Goal: Transaction & Acquisition: Obtain resource

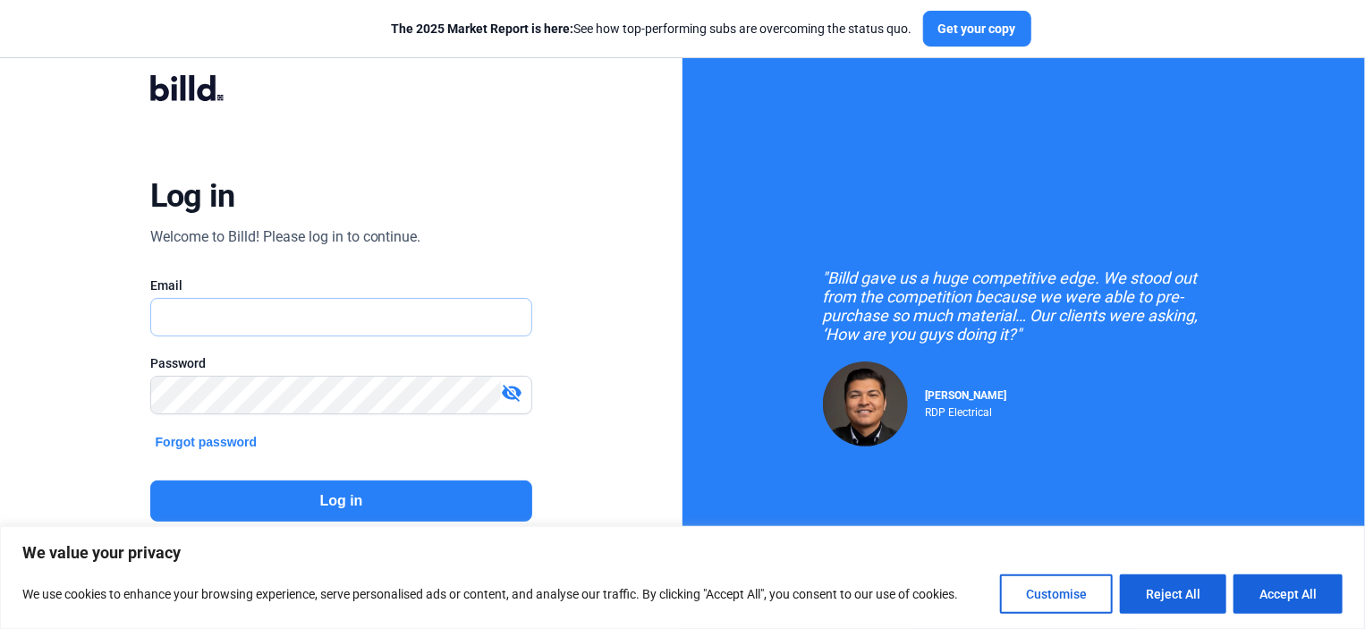
click at [173, 317] on input "text" at bounding box center [331, 317] width 361 height 37
type input "[PERSON_NAME][EMAIL_ADDRESS][DOMAIN_NAME]"
click at [325, 495] on button "Log in" at bounding box center [341, 500] width 383 height 41
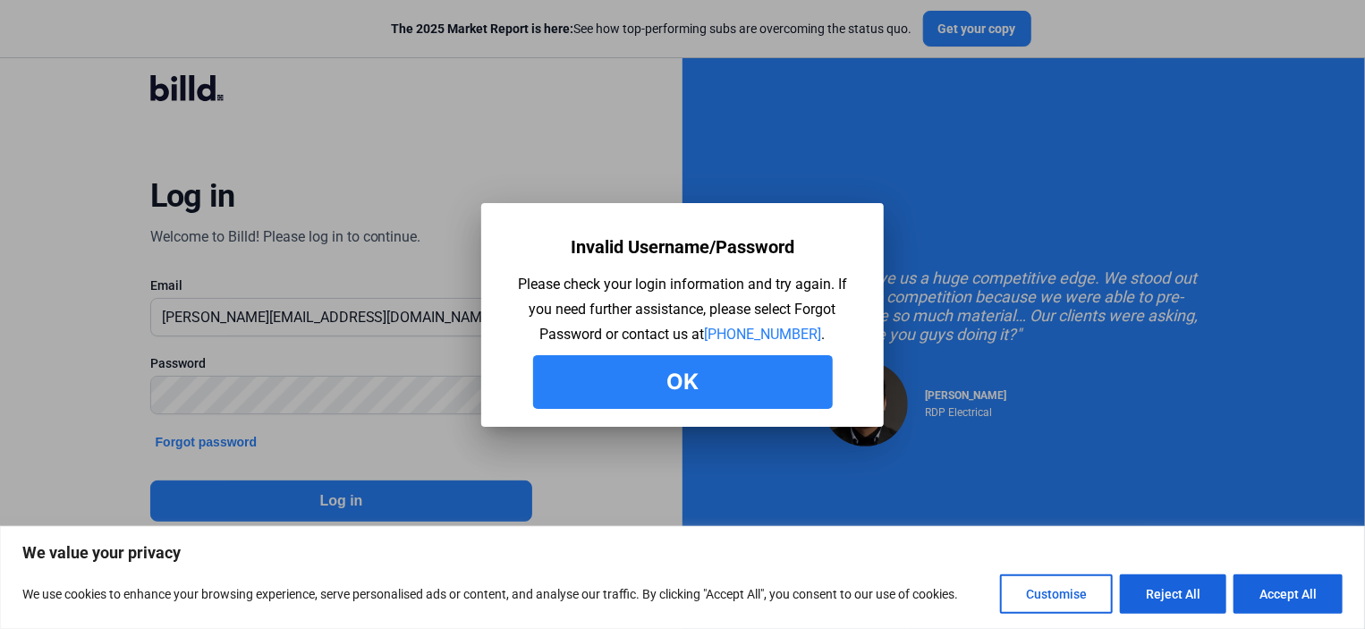
click at [671, 379] on button "Ok" at bounding box center [683, 382] width 300 height 54
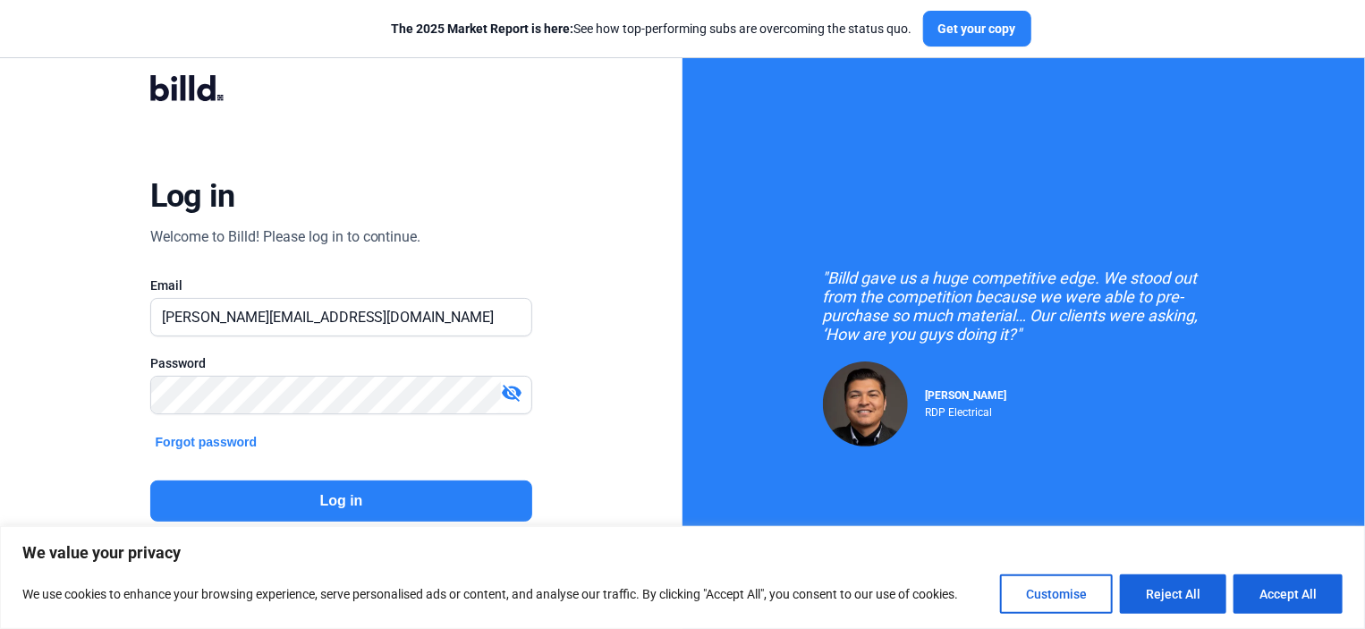
click at [334, 495] on button "Log in" at bounding box center [341, 500] width 383 height 41
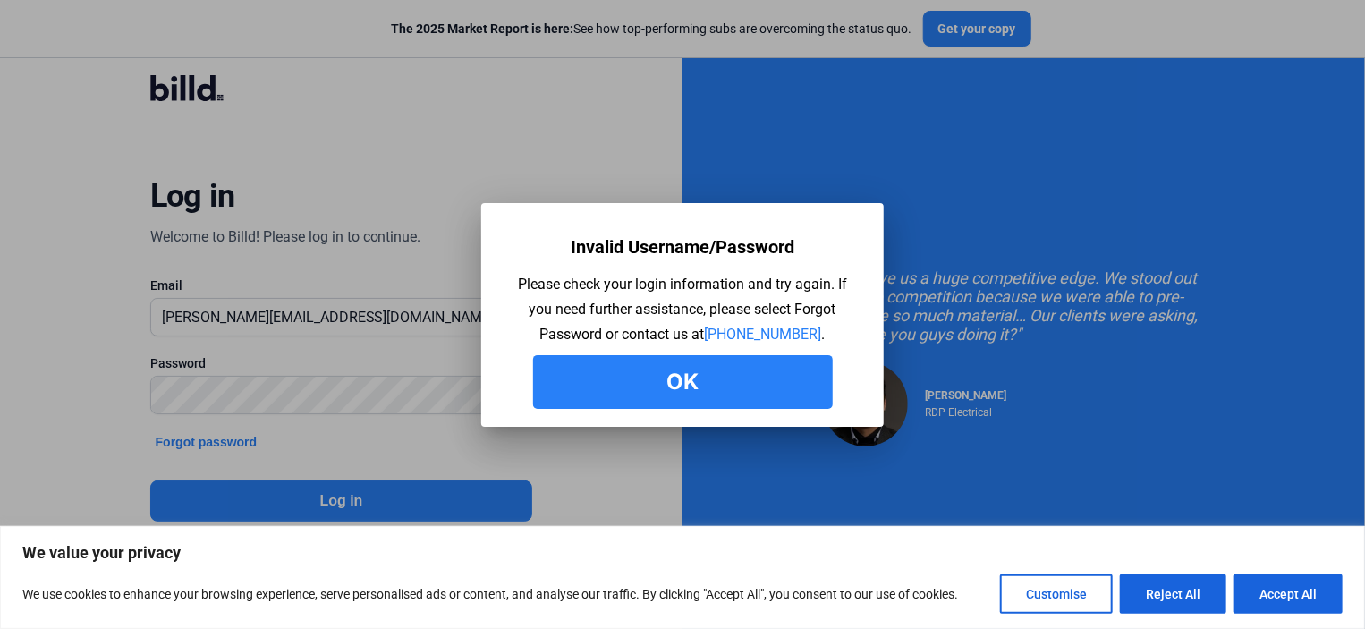
click at [678, 377] on button "Ok" at bounding box center [683, 382] width 300 height 54
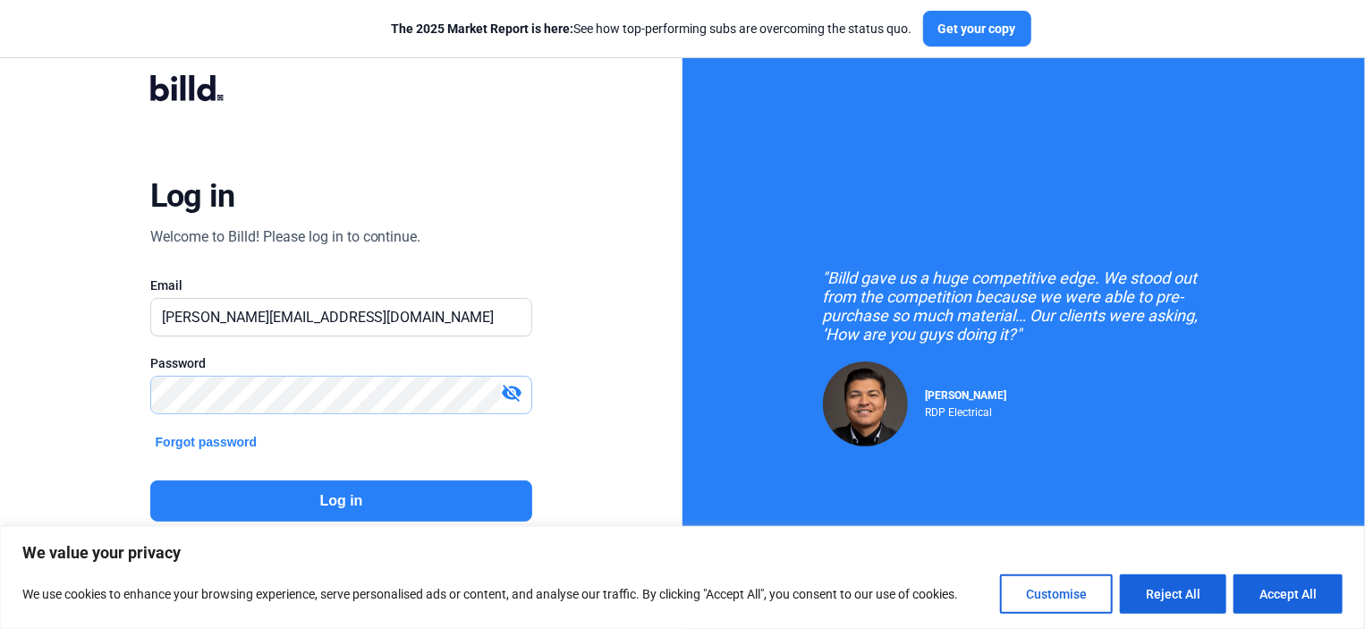
click at [102, 396] on div "Log in Welcome to Billd! Please log in to continue. Email [PERSON_NAME][EMAIL_A…" at bounding box center [342, 333] width 492 height 572
click at [324, 495] on button "Log in" at bounding box center [341, 500] width 383 height 41
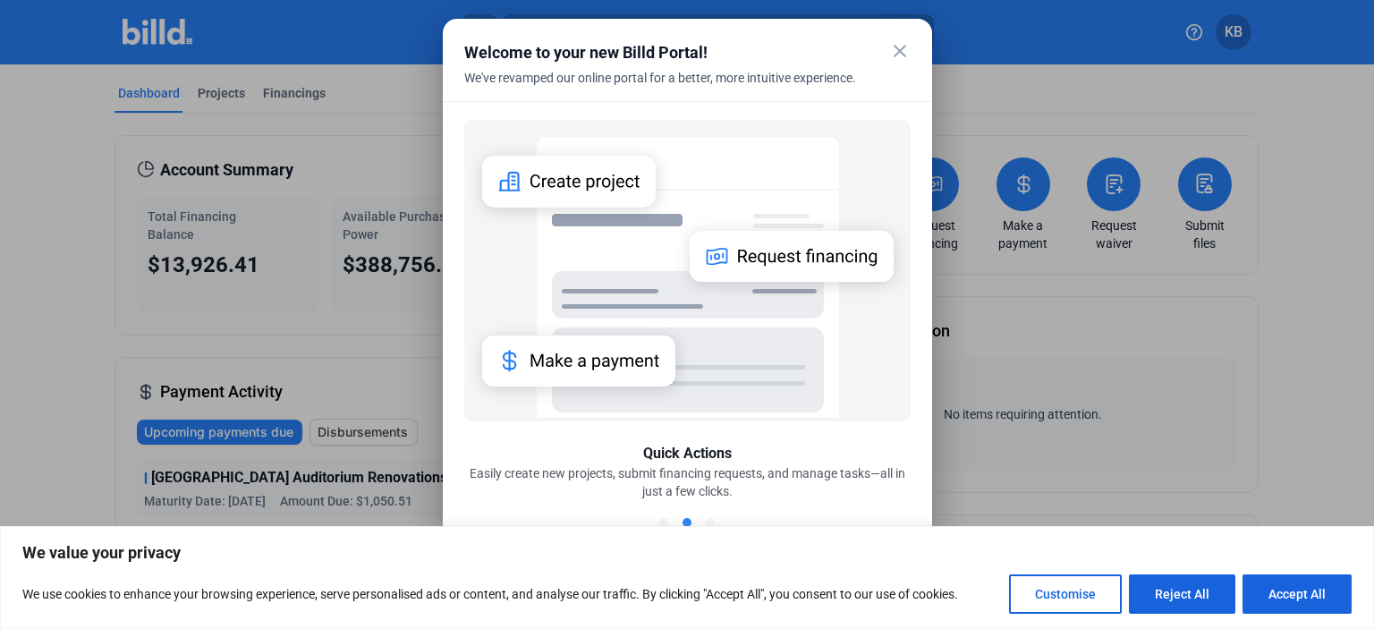
scroll to position [28, 0]
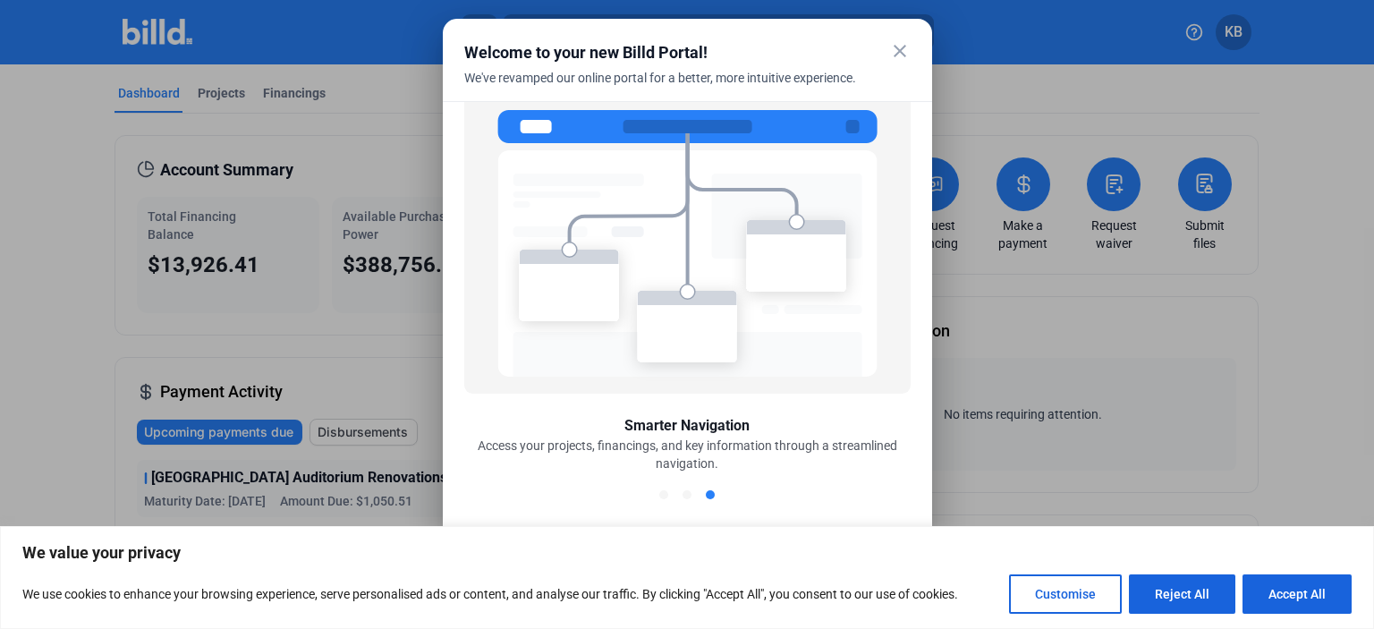
click at [901, 52] on mat-icon "close" at bounding box center [899, 50] width 21 height 21
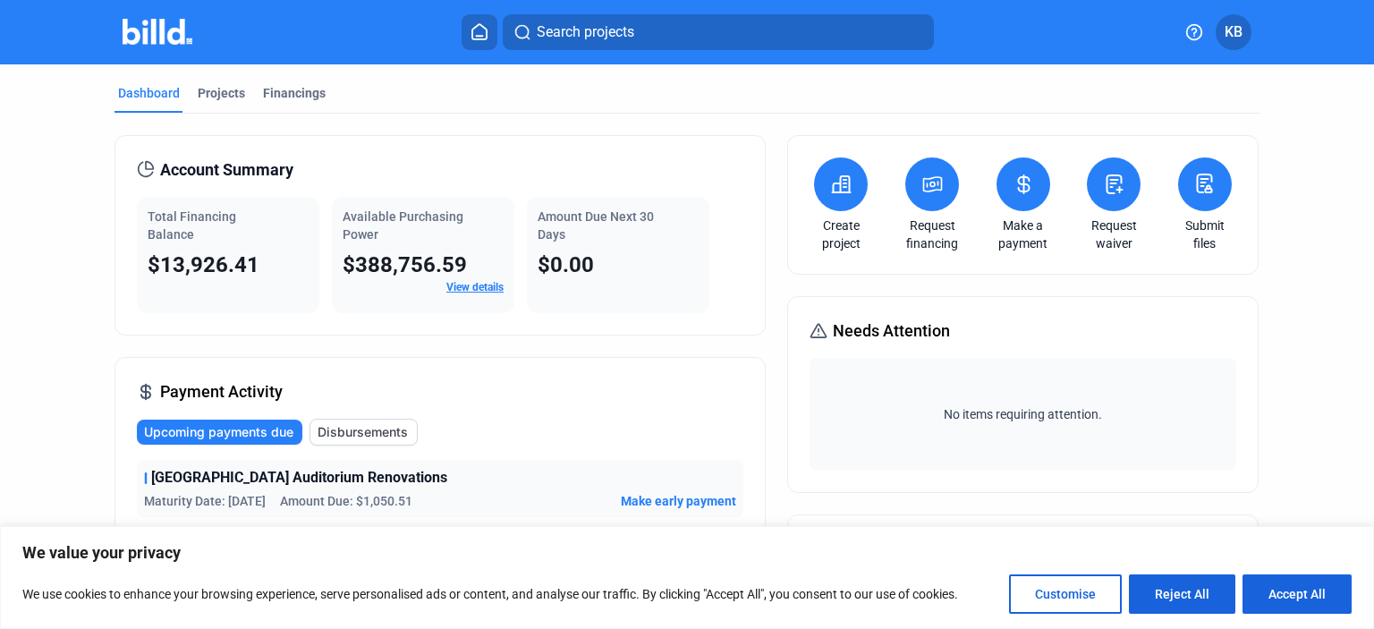
click at [930, 199] on button at bounding box center [932, 184] width 54 height 54
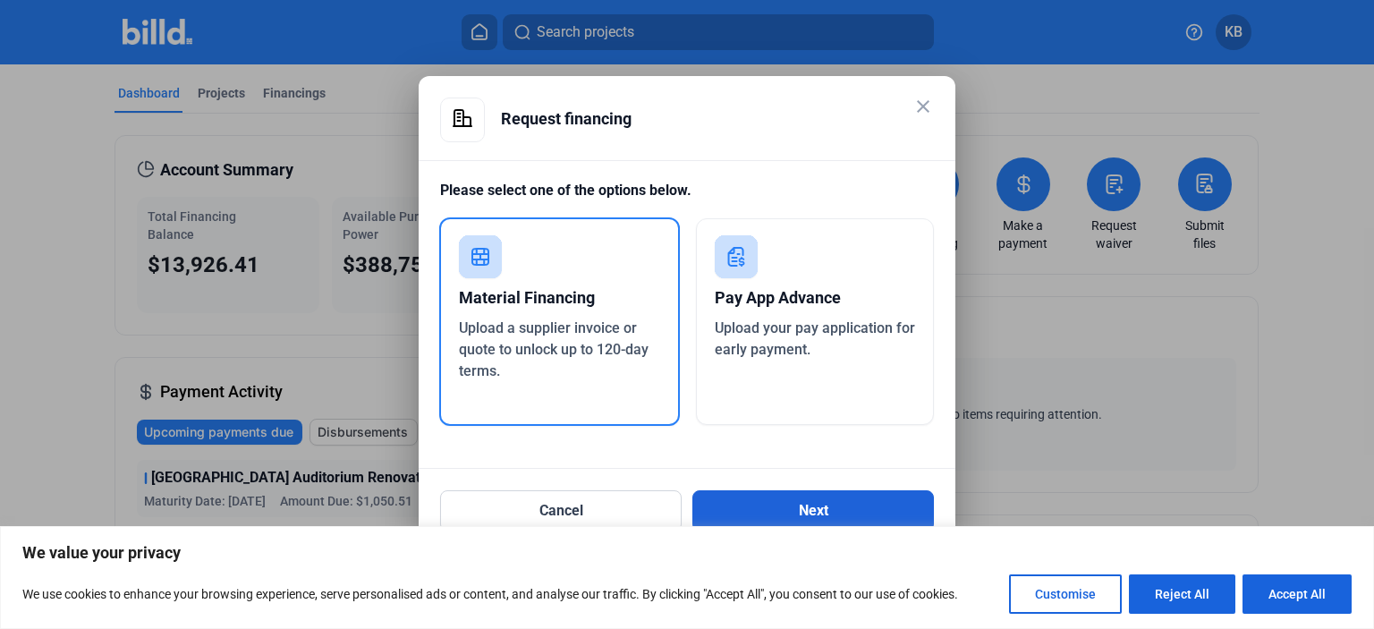
click at [784, 511] on button "Next" at bounding box center [812, 510] width 241 height 41
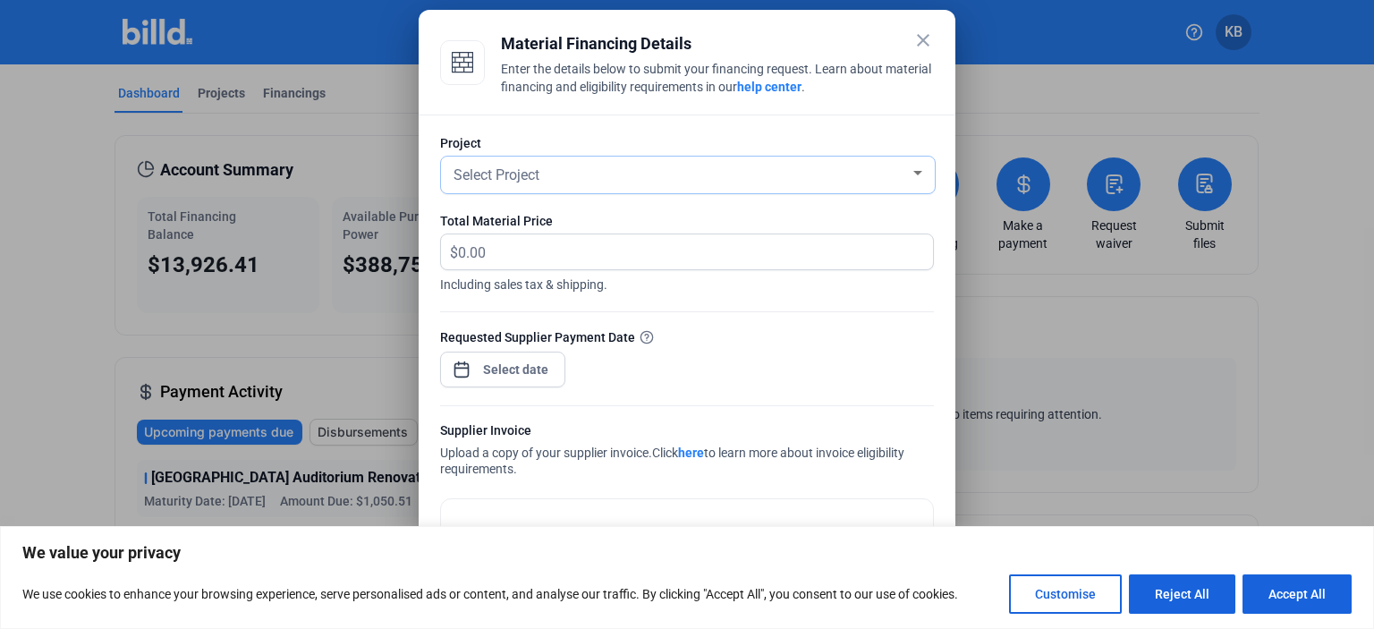
click at [468, 174] on span "Select Project" at bounding box center [496, 174] width 86 height 17
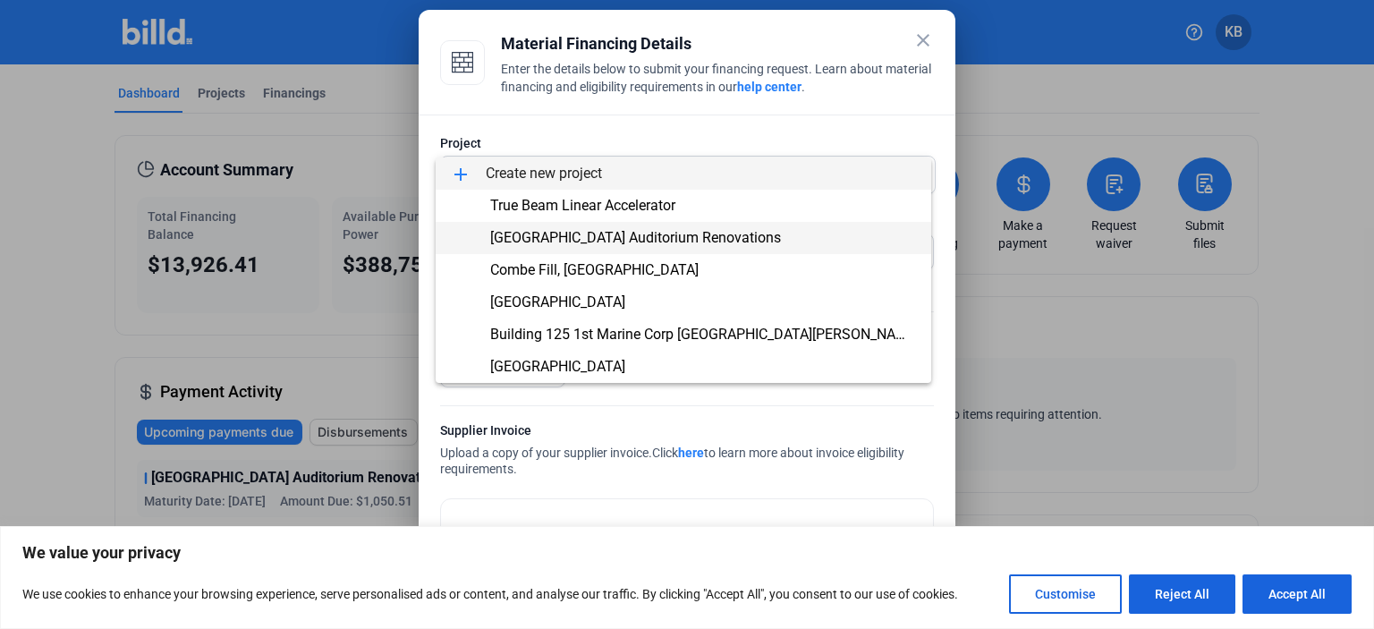
click at [542, 233] on span "[GEOGRAPHIC_DATA] Auditorium Renovations" at bounding box center [635, 237] width 291 height 17
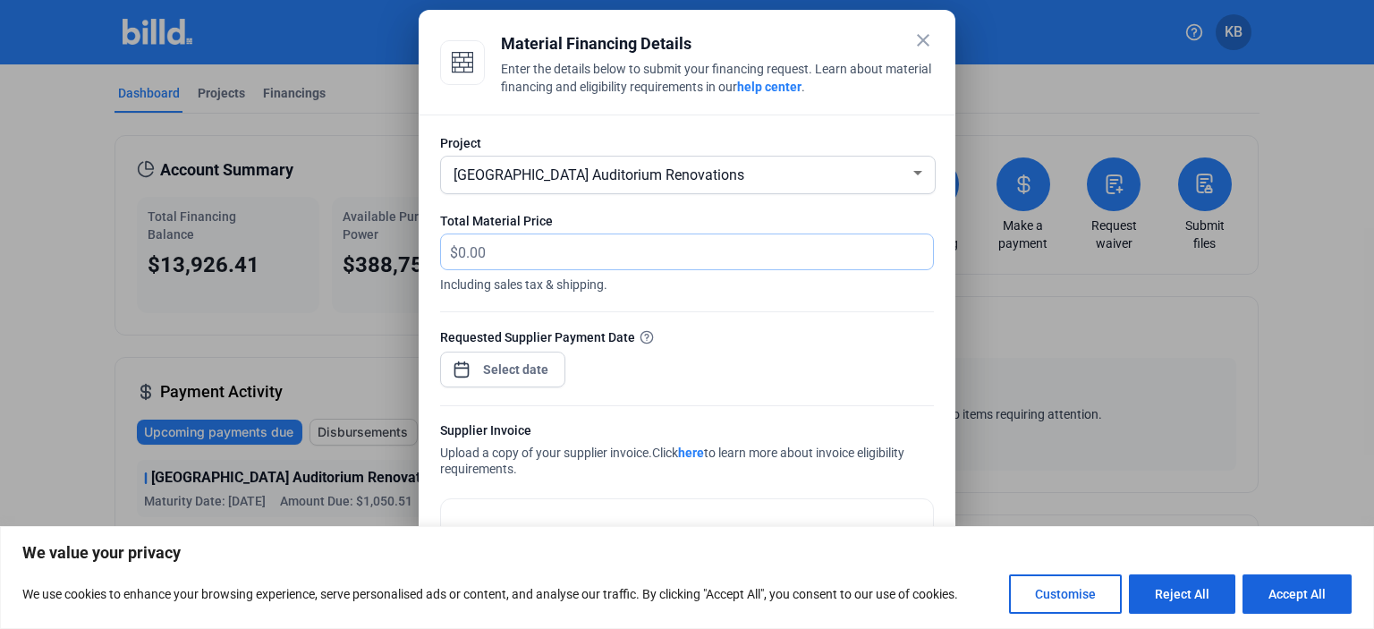
click at [490, 250] on input "text" at bounding box center [695, 251] width 475 height 35
type input "1,174.26"
click at [506, 368] on div "close Material Financing Details Enter the details below to submit your financi…" at bounding box center [687, 314] width 1374 height 629
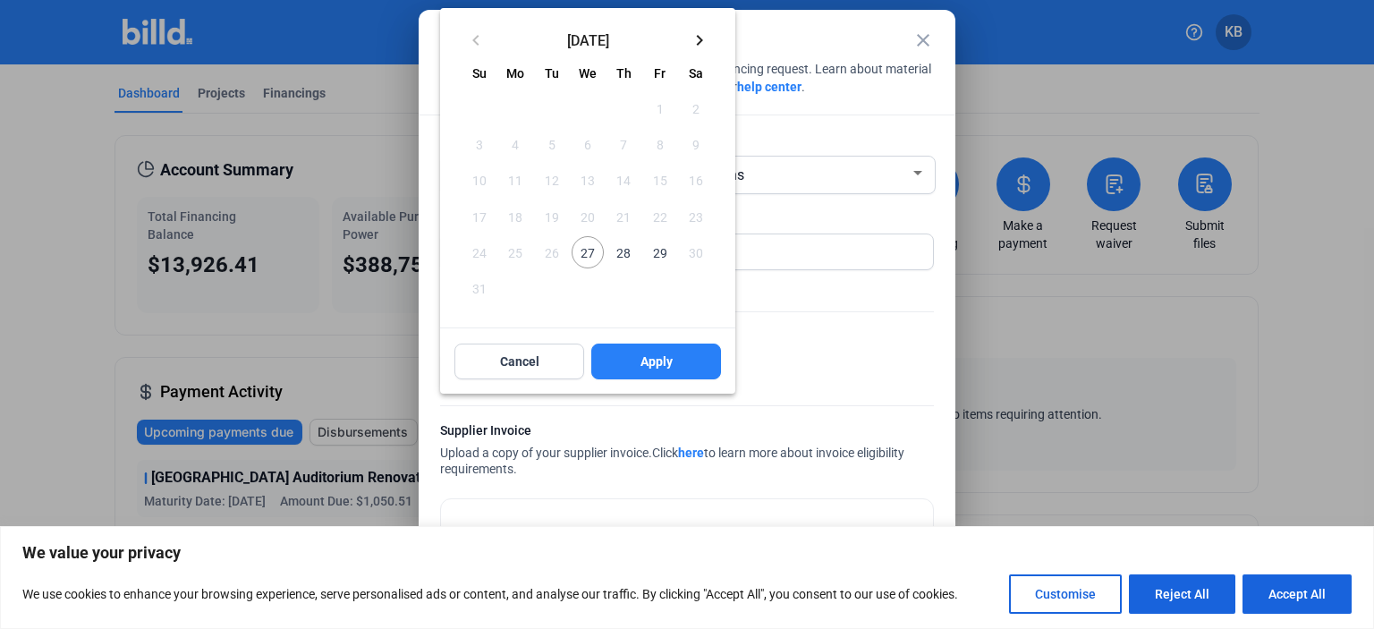
click at [594, 258] on span "27" at bounding box center [587, 252] width 32 height 32
click at [643, 360] on span "Apply" at bounding box center [656, 361] width 32 height 18
type input "[DATE]"
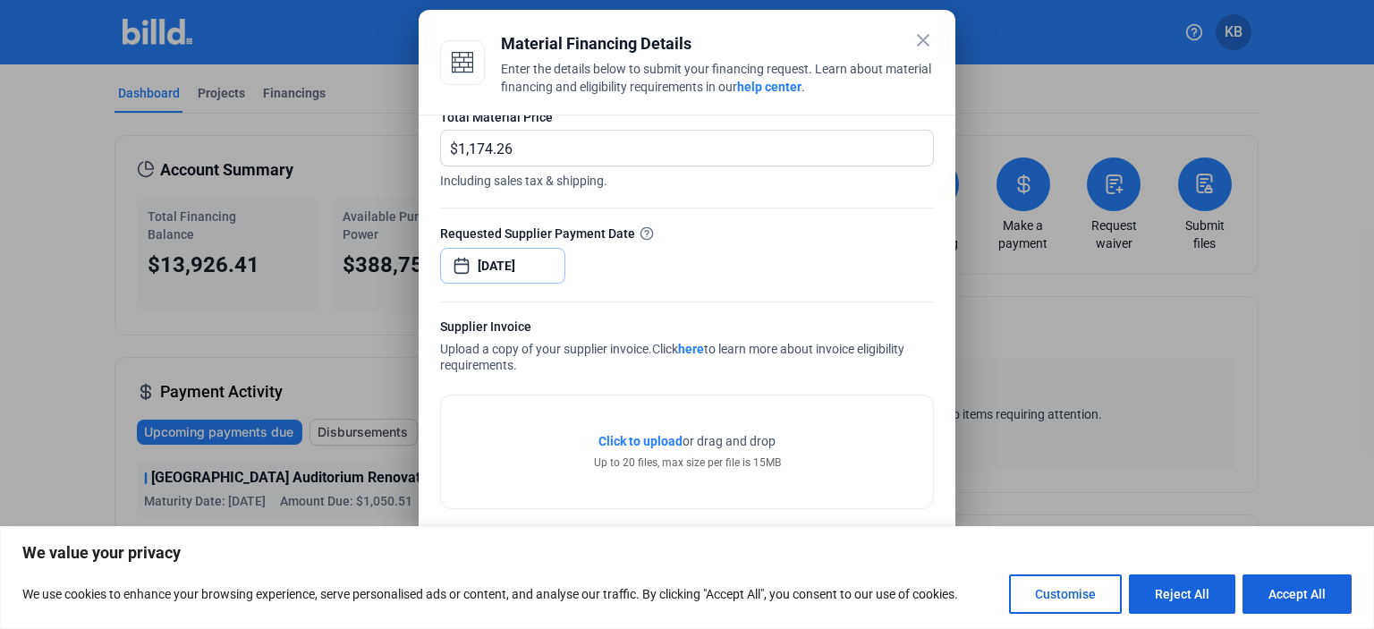
scroll to position [106, 0]
click at [612, 436] on span "Click to upload" at bounding box center [640, 439] width 84 height 14
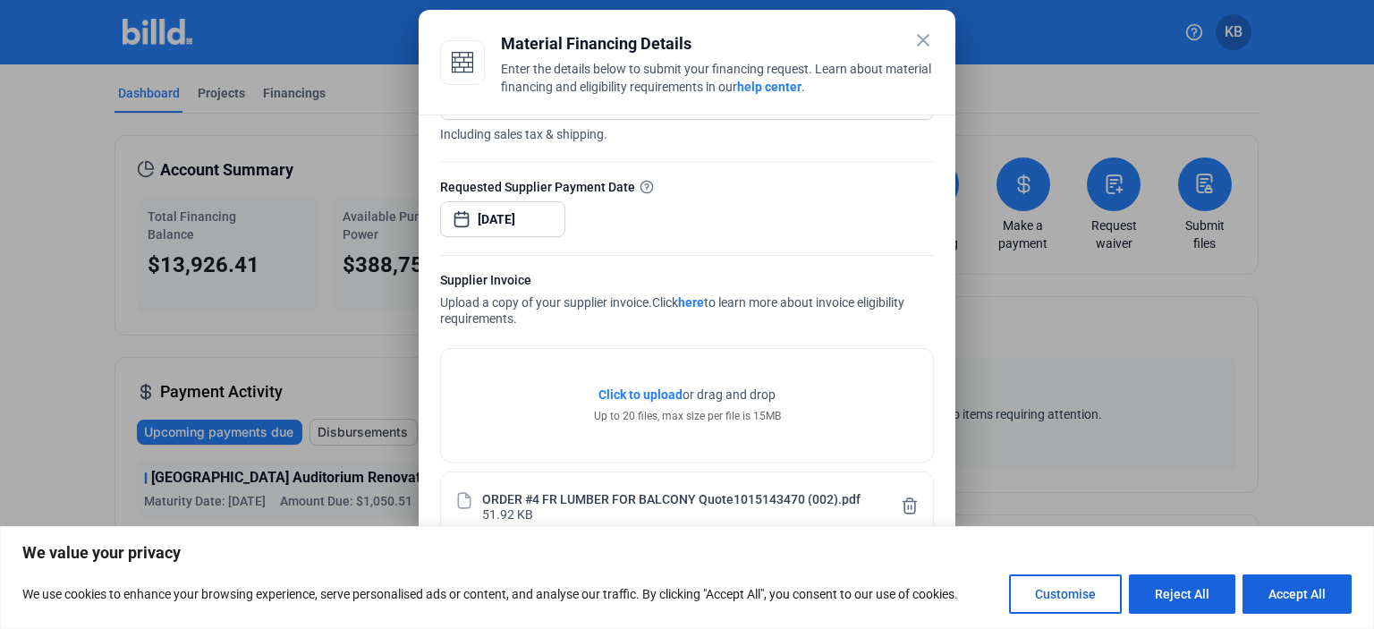
scroll to position [172, 0]
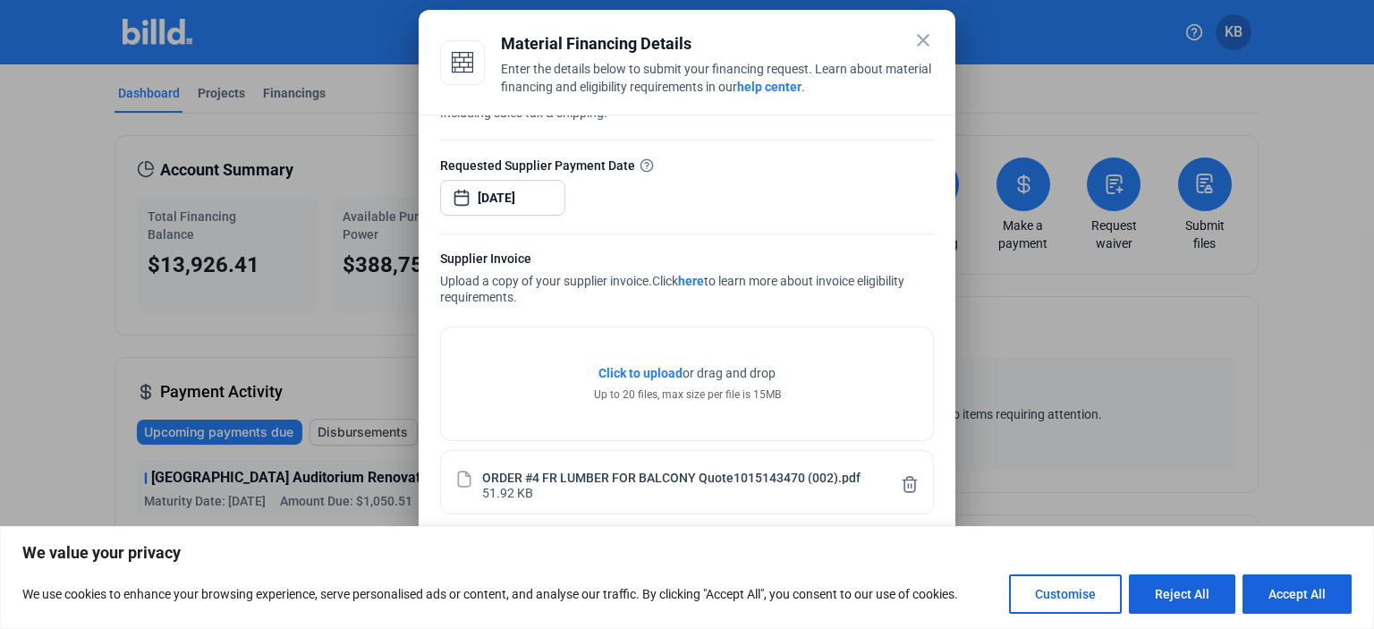
click at [1186, 594] on button "Reject All" at bounding box center [1182, 593] width 106 height 39
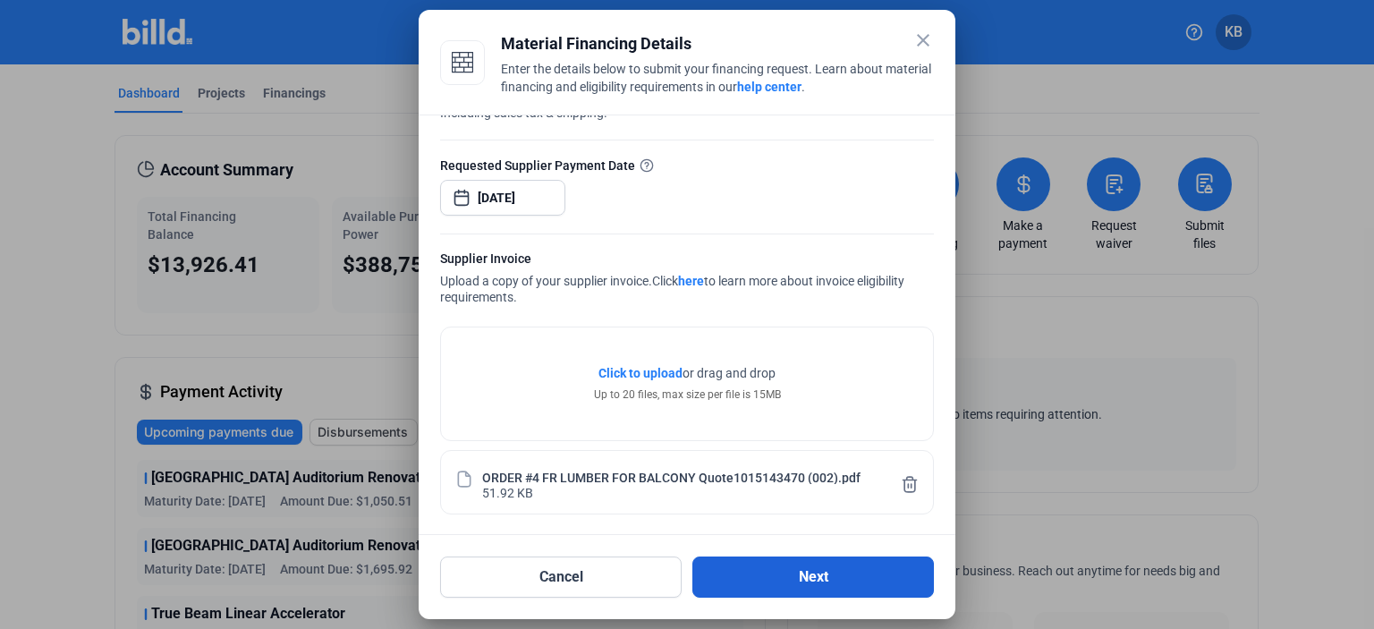
click at [807, 581] on button "Next" at bounding box center [812, 576] width 241 height 41
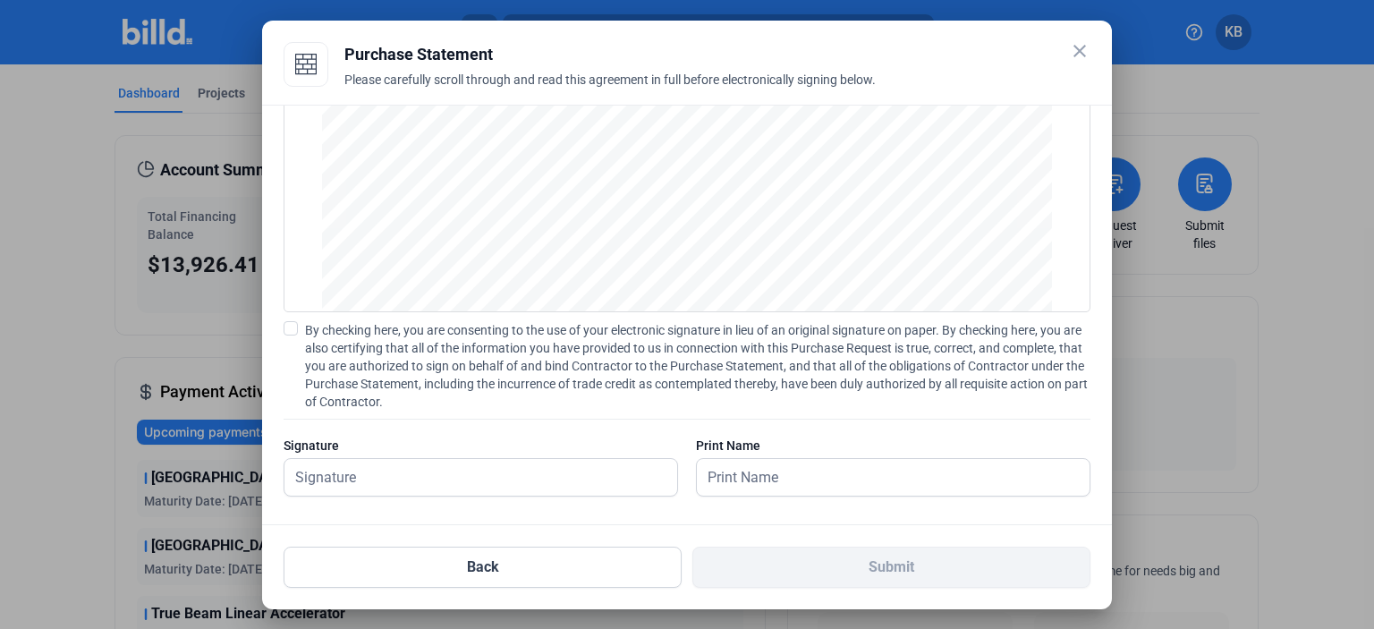
scroll to position [142, 0]
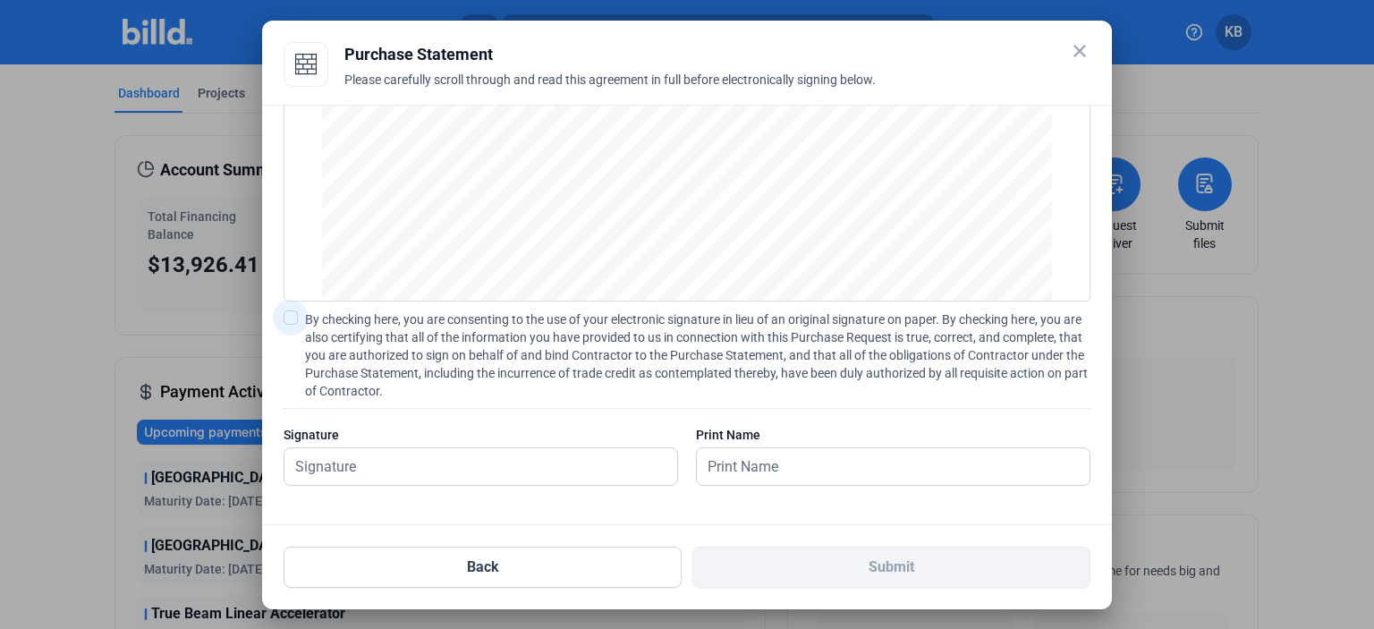
click at [288, 317] on span at bounding box center [291, 317] width 14 height 14
click at [0, 0] on input "By checking here, you are consenting to the use of your electronic signature in…" at bounding box center [0, 0] width 0 height 0
click at [332, 465] on input "text" at bounding box center [470, 466] width 373 height 37
type input "[PERSON_NAME]"
click at [750, 460] on input "text" at bounding box center [883, 466] width 373 height 37
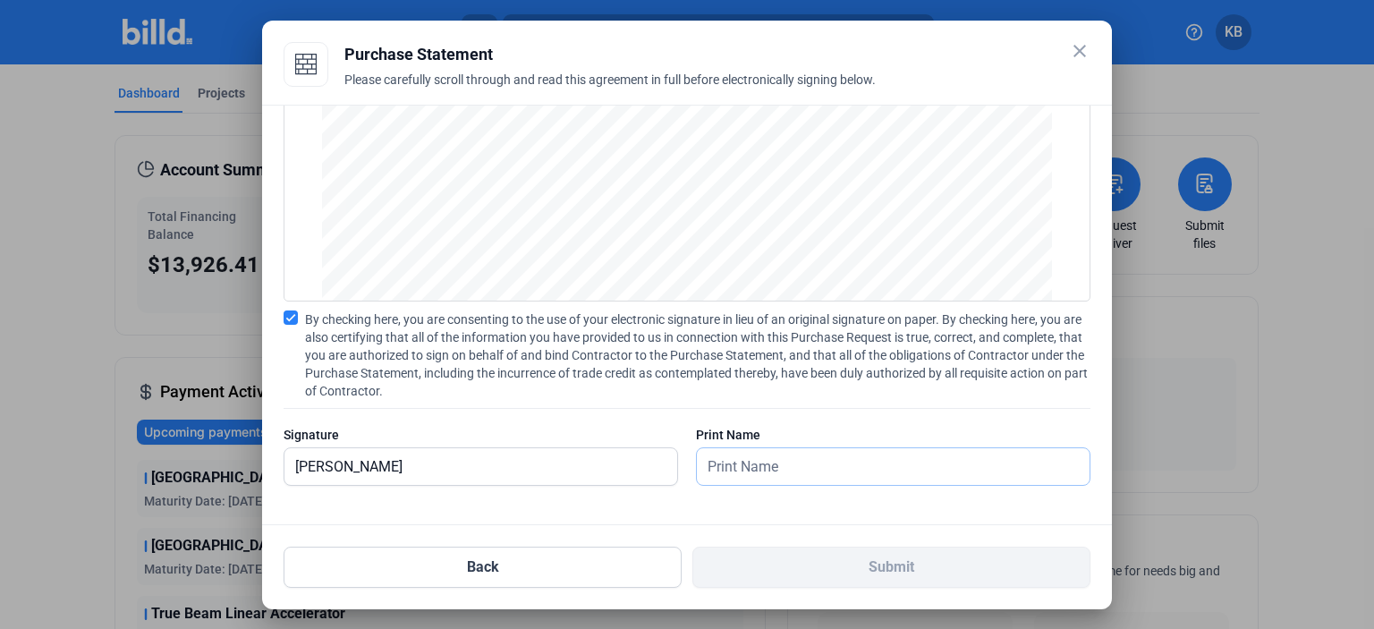
type input "[PERSON_NAME]"
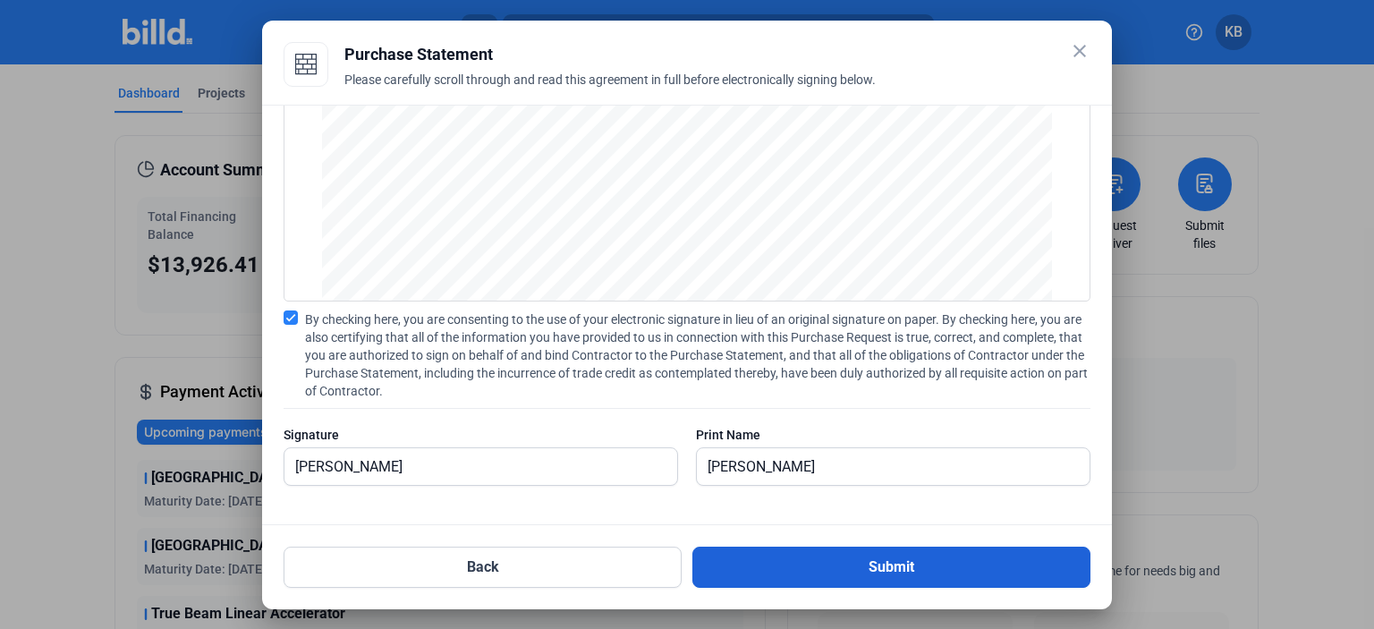
click at [900, 564] on button "Submit" at bounding box center [891, 566] width 398 height 41
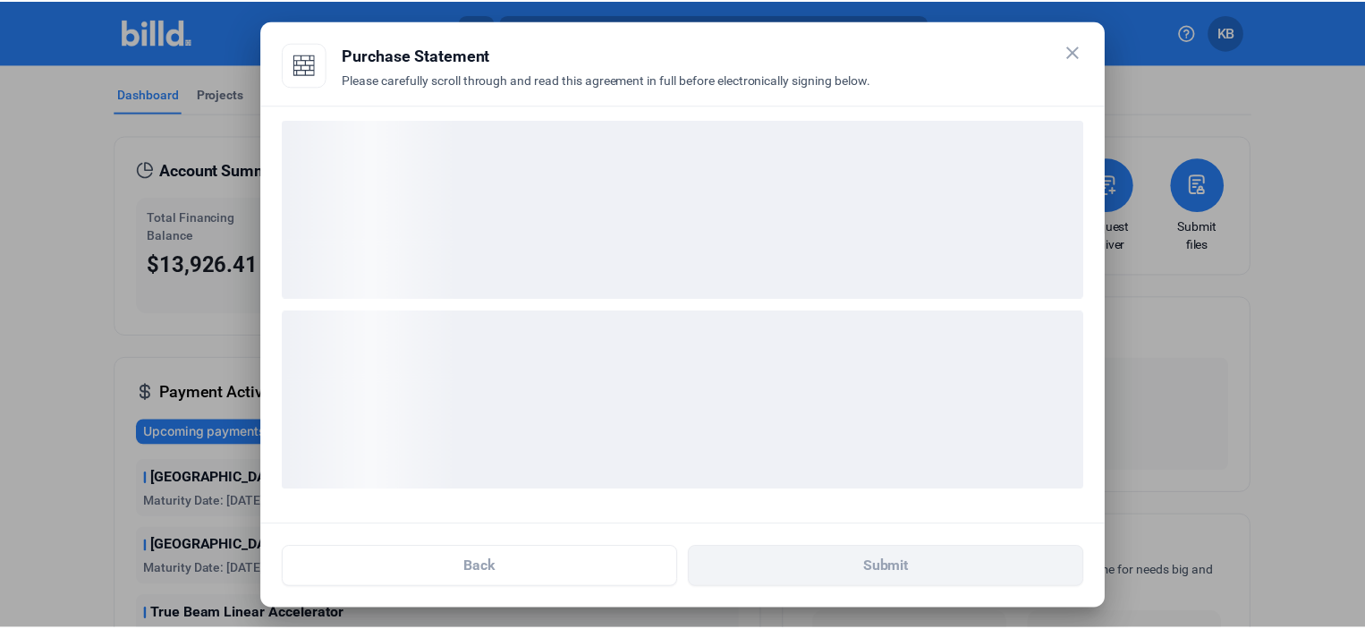
scroll to position [4, 0]
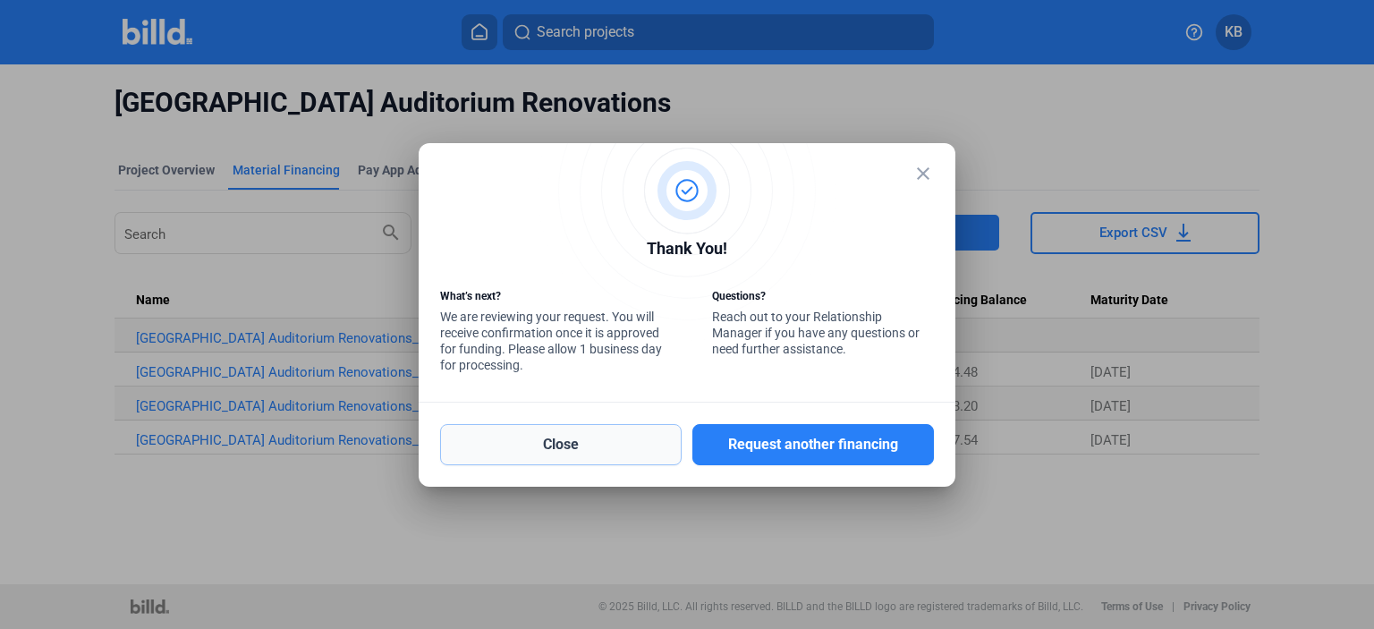
click at [553, 438] on button "Close" at bounding box center [560, 444] width 241 height 41
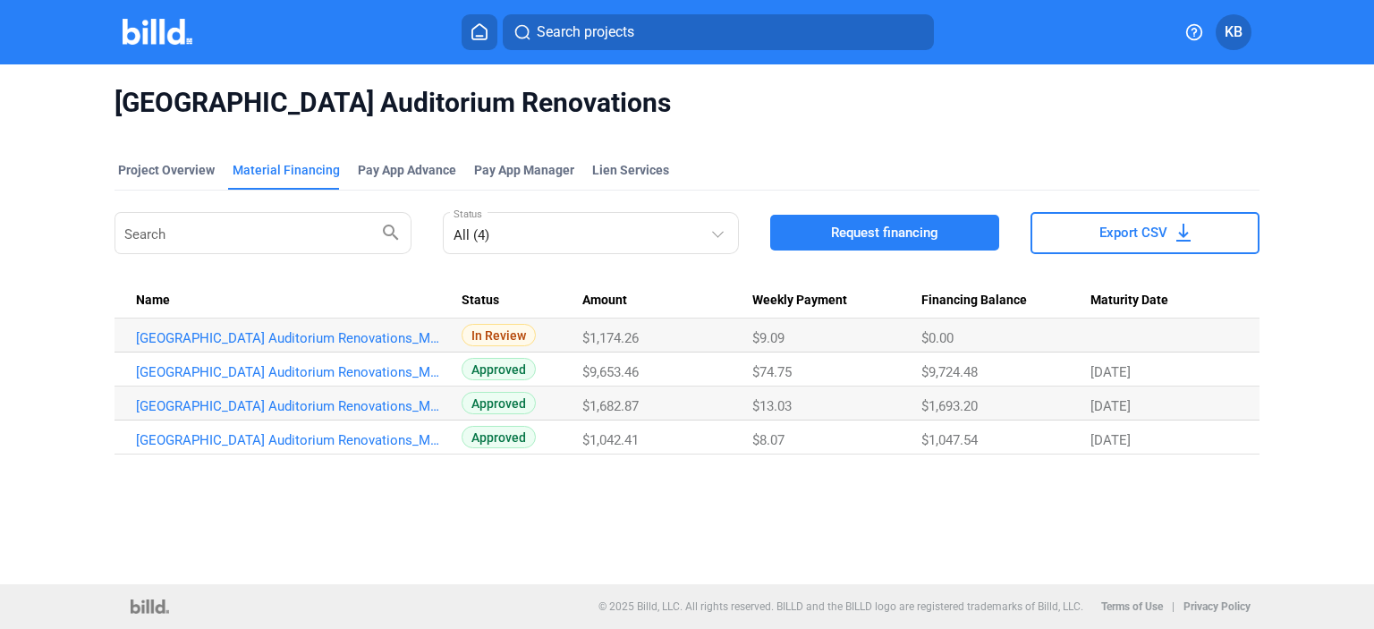
click at [1231, 35] on span "KB" at bounding box center [1233, 31] width 18 height 21
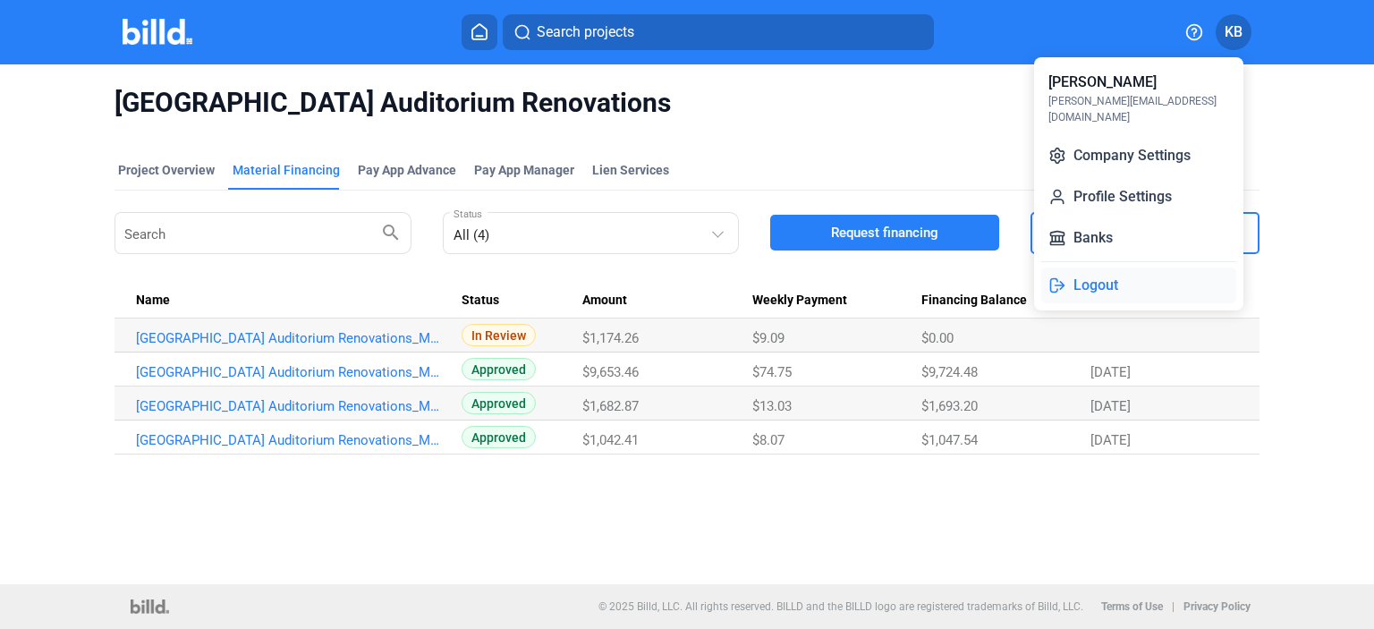
click at [1087, 267] on button "Logout" at bounding box center [1138, 285] width 195 height 36
